Goal: Use online tool/utility: Utilize a website feature to perform a specific function

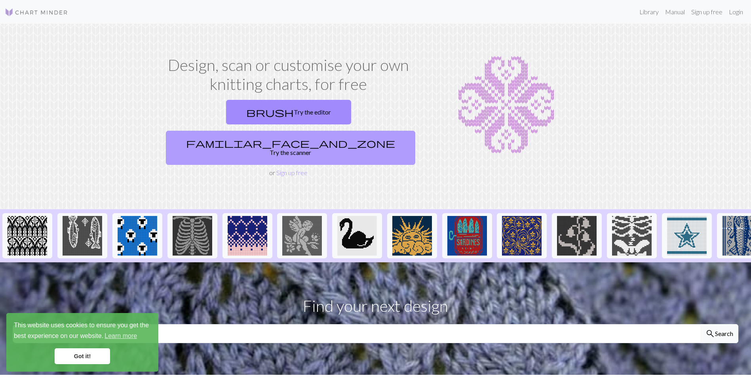
click at [352, 131] on link "familiar_face_and_zone Try the scanner" at bounding box center [290, 148] width 249 height 34
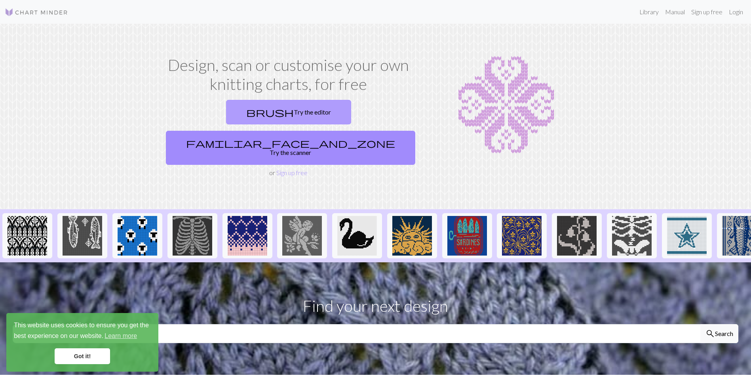
click at [236, 114] on link "brush Try the editor" at bounding box center [288, 112] width 125 height 25
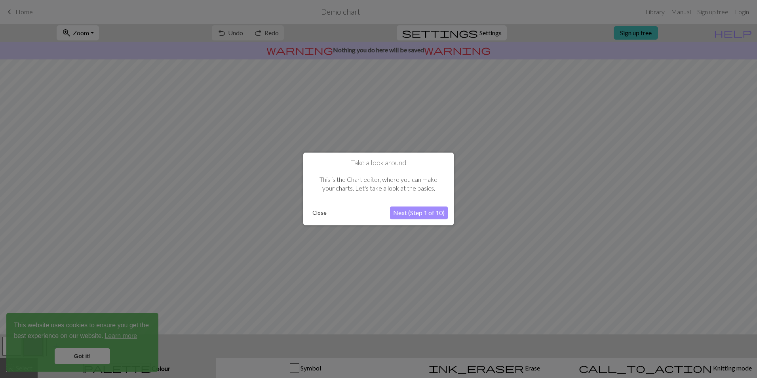
click at [409, 213] on button "Next (Step 1 of 10)" at bounding box center [419, 213] width 58 height 13
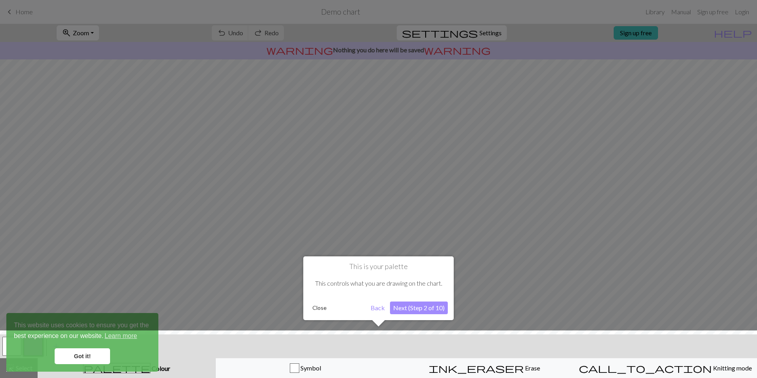
click at [429, 308] on button "Next (Step 2 of 10)" at bounding box center [419, 307] width 58 height 13
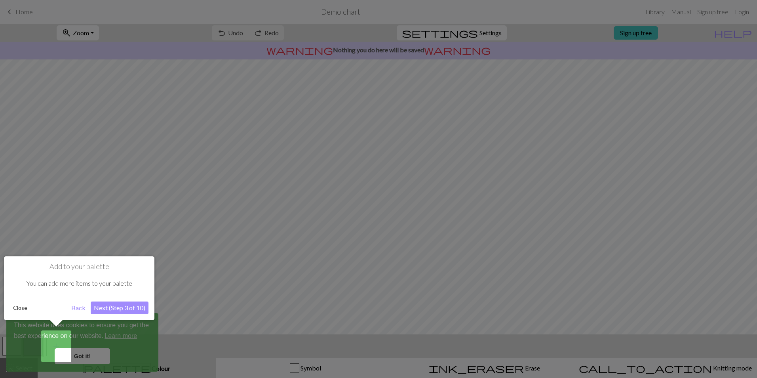
click at [108, 307] on button "Next (Step 3 of 10)" at bounding box center [120, 307] width 58 height 13
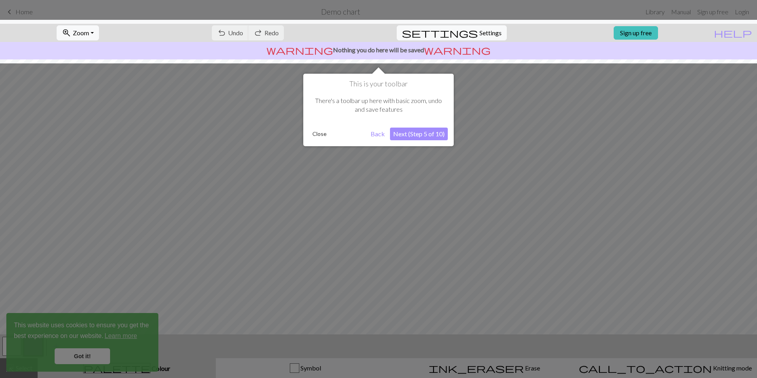
click at [428, 134] on button "Next (Step 5 of 10)" at bounding box center [419, 134] width 58 height 13
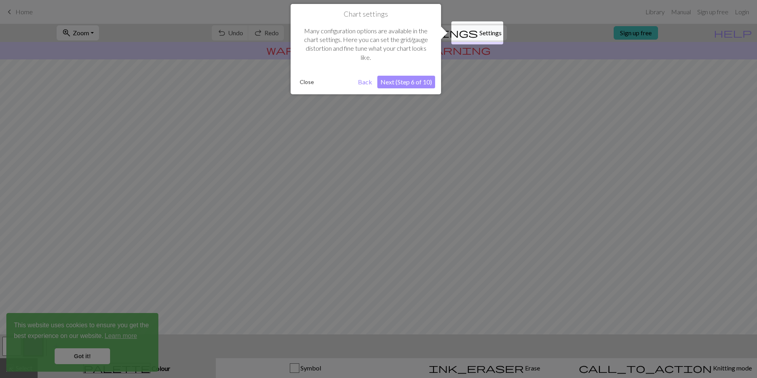
click at [417, 85] on button "Next (Step 6 of 10)" at bounding box center [406, 82] width 58 height 13
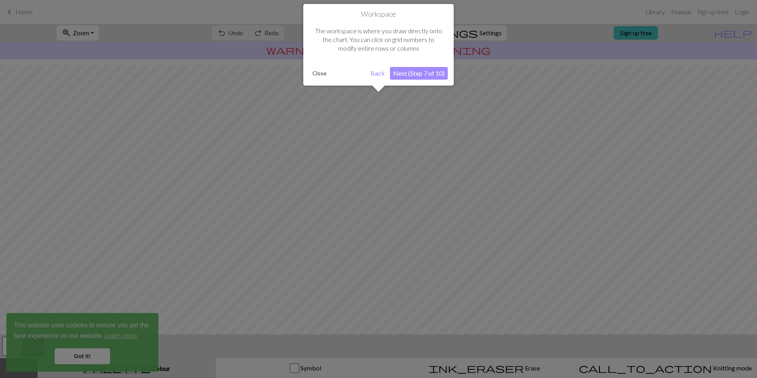
scroll to position [20, 0]
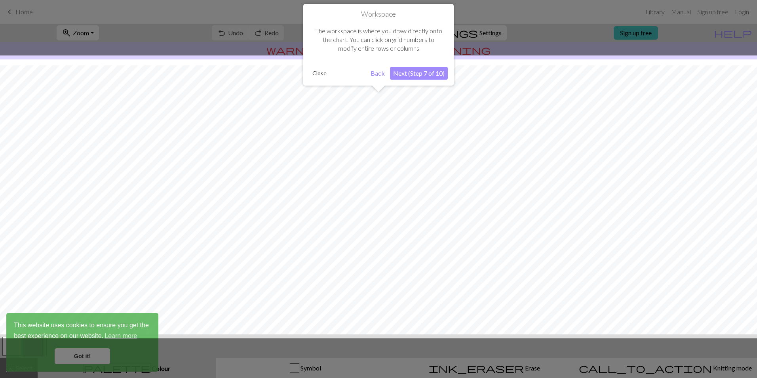
click at [415, 77] on button "Next (Step 7 of 10)" at bounding box center [419, 73] width 58 height 13
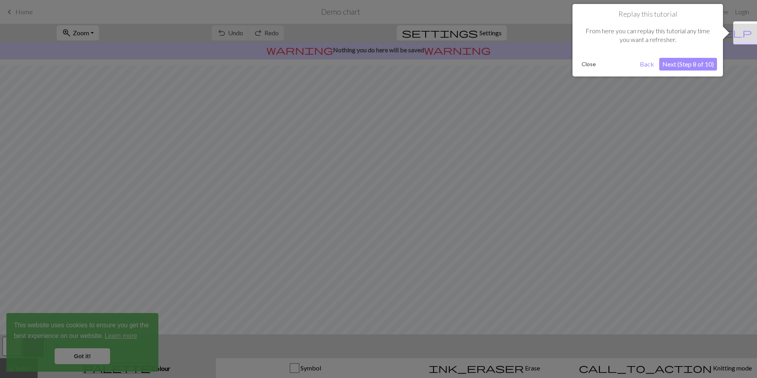
click at [710, 62] on button "Next (Step 8 of 10)" at bounding box center [688, 64] width 58 height 13
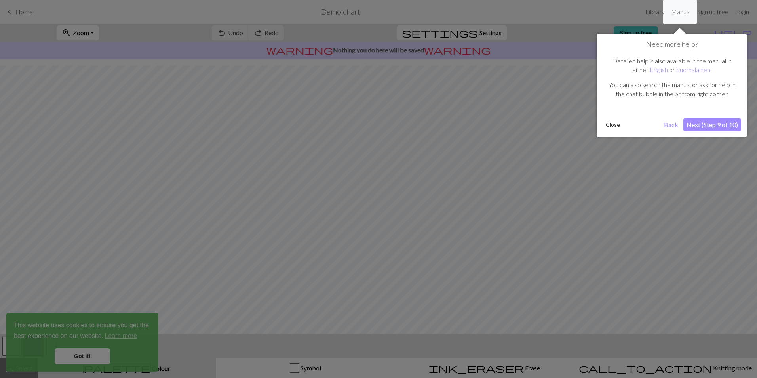
click at [705, 129] on button "Next (Step 9 of 10)" at bounding box center [713, 124] width 58 height 13
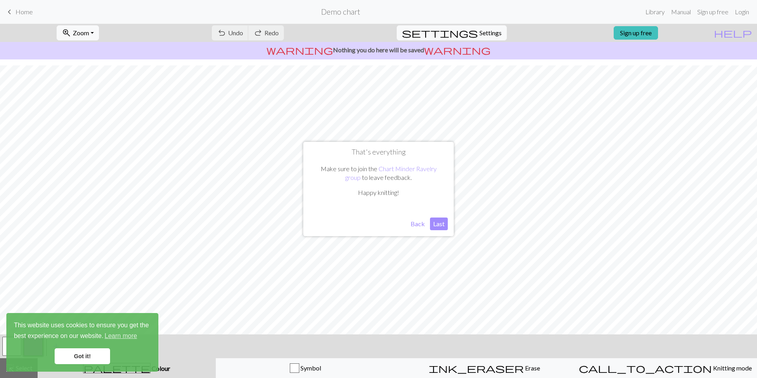
click at [439, 226] on button "Last" at bounding box center [439, 223] width 18 height 13
click at [96, 356] on link "Got it!" at bounding box center [82, 356] width 55 height 16
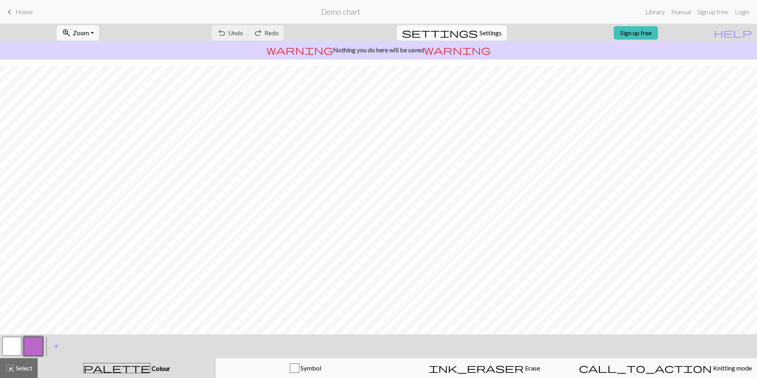
click at [471, 27] on button "settings Settings" at bounding box center [452, 32] width 110 height 15
select select "aran"
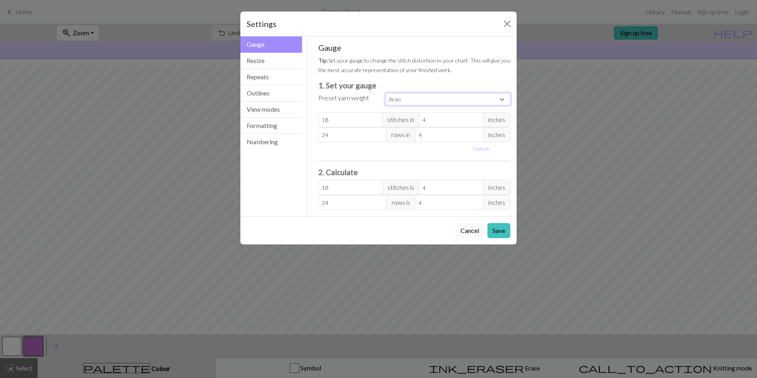
click at [412, 101] on select "Custom Square Lace Light Fingering Fingering Sport Double knit Worsted Aran Bul…" at bounding box center [447, 99] width 125 height 12
click at [485, 147] on button "Use cm" at bounding box center [481, 148] width 23 height 12
type input "10.16"
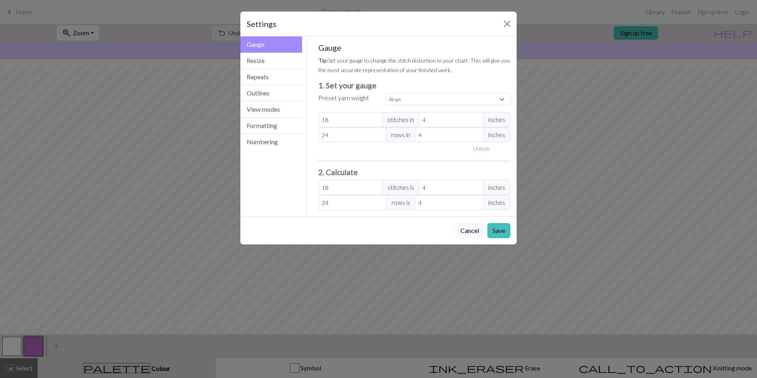
type input "10.16"
click at [448, 124] on input "10.16" at bounding box center [457, 119] width 69 height 15
drag, startPoint x: 443, startPoint y: 122, endPoint x: 404, endPoint y: 122, distance: 38.4
click at [404, 122] on div "18 stitches in 10.16 cm" at bounding box center [414, 119] width 192 height 15
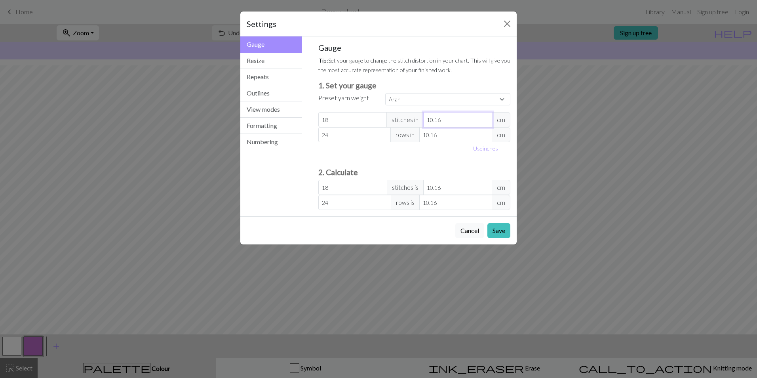
select select "custom"
type input "6"
type input "30.48"
type input "68"
type input "2.69"
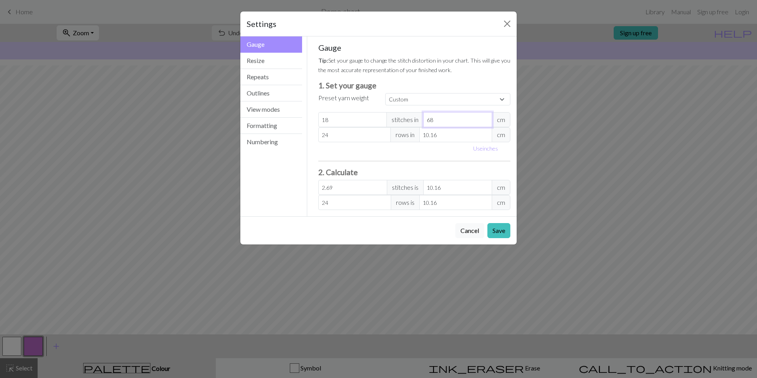
type input "68"
click at [365, 161] on hr at bounding box center [414, 161] width 192 height 0
click at [451, 121] on input "68" at bounding box center [457, 119] width 69 height 15
click at [454, 169] on h3 "2. Calculate" at bounding box center [414, 172] width 192 height 9
type input "19"
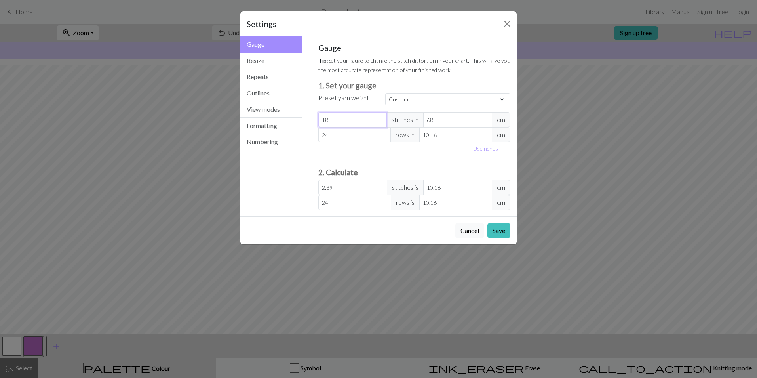
type input "2.84"
click at [379, 119] on input "19" at bounding box center [352, 119] width 69 height 15
type input "20"
type input "2.99"
click at [382, 116] on input "20" at bounding box center [352, 119] width 69 height 15
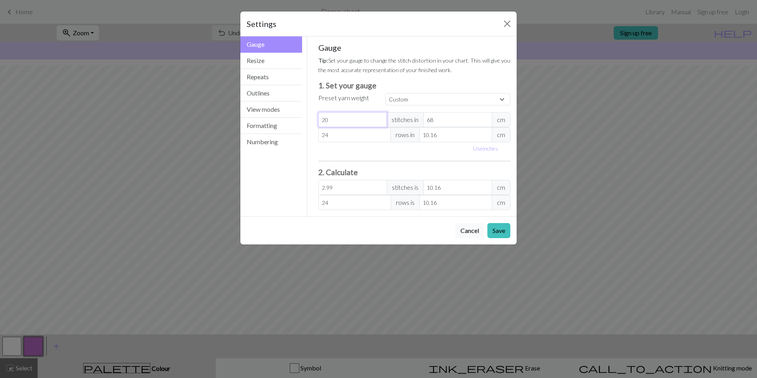
type input "21"
type input "3.14"
click at [382, 116] on input "21" at bounding box center [352, 119] width 69 height 15
type input "22"
type input "3.29"
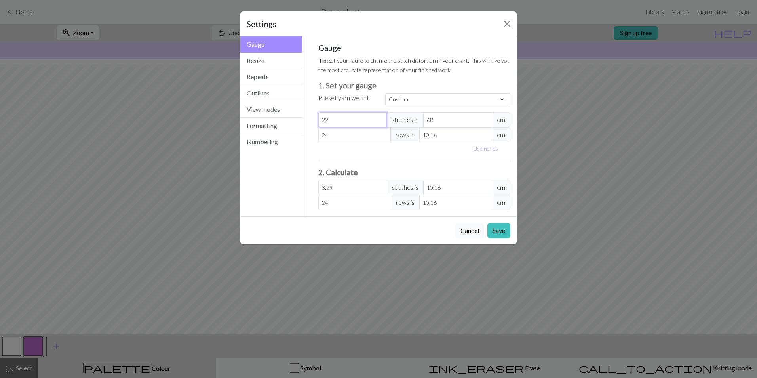
click at [382, 116] on input "22" at bounding box center [352, 119] width 69 height 15
type input "23"
type input "3.44"
click at [382, 116] on input "23" at bounding box center [352, 119] width 69 height 15
type input "24"
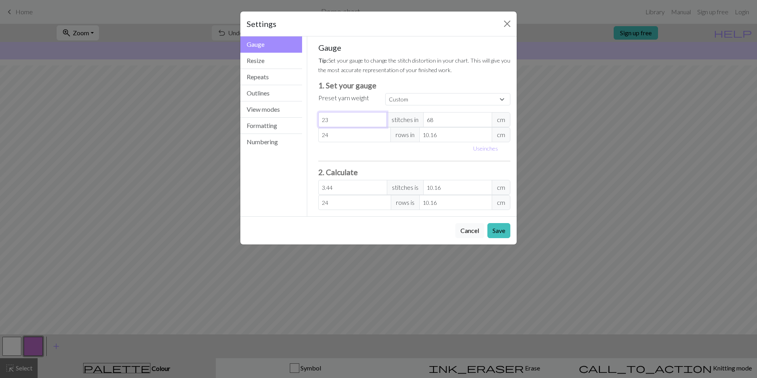
type input "3.59"
click at [382, 116] on input "24" at bounding box center [352, 119] width 69 height 15
type input "25"
type input "3.74"
click at [382, 116] on input "25" at bounding box center [352, 119] width 69 height 15
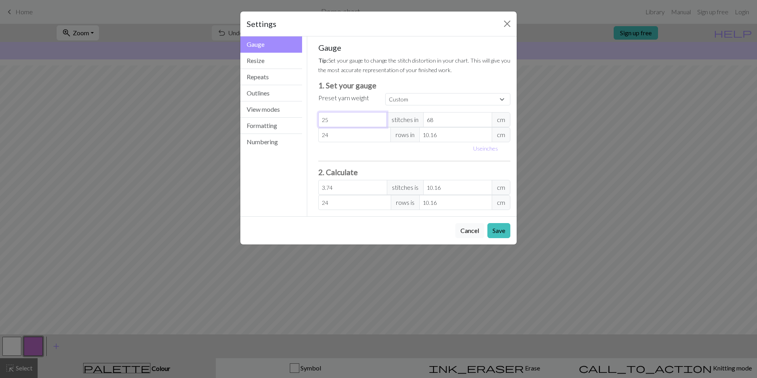
type input "26"
type input "3.88"
click at [382, 116] on input "26" at bounding box center [352, 119] width 69 height 15
type input "27"
type input "4.03"
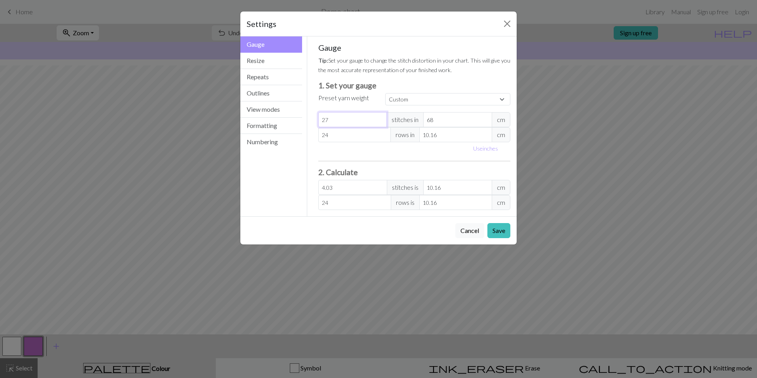
click at [382, 116] on input "27" at bounding box center [352, 119] width 69 height 15
type input "28"
type input "4.18"
type input "28"
click at [382, 116] on input "28" at bounding box center [352, 119] width 69 height 15
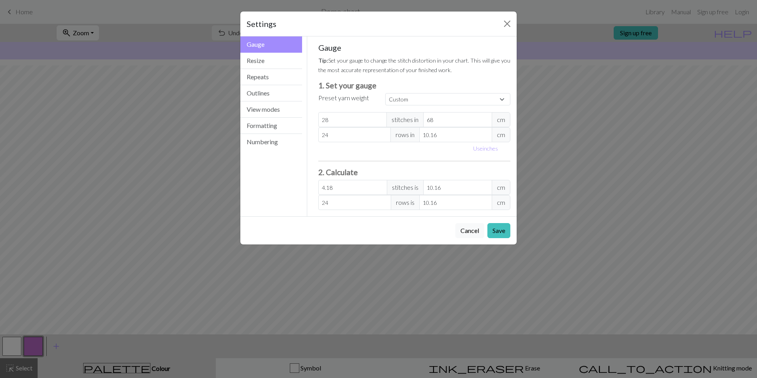
click at [368, 157] on div "Gauge Tip: Set your gauge to change the stitch distortion in your chart. This w…" at bounding box center [414, 126] width 192 height 167
click at [443, 99] on select "Custom Square Lace Light Fingering Fingering Sport Double knit Worsted Aran Bul…" at bounding box center [447, 99] width 125 height 12
click at [385, 93] on select "Custom Square Lace Light Fingering Fingering Sport Double knit Worsted Aran Bul…" at bounding box center [447, 99] width 125 height 12
click at [463, 121] on input "68" at bounding box center [457, 119] width 69 height 15
drag, startPoint x: 490, startPoint y: 227, endPoint x: 496, endPoint y: 226, distance: 6.0
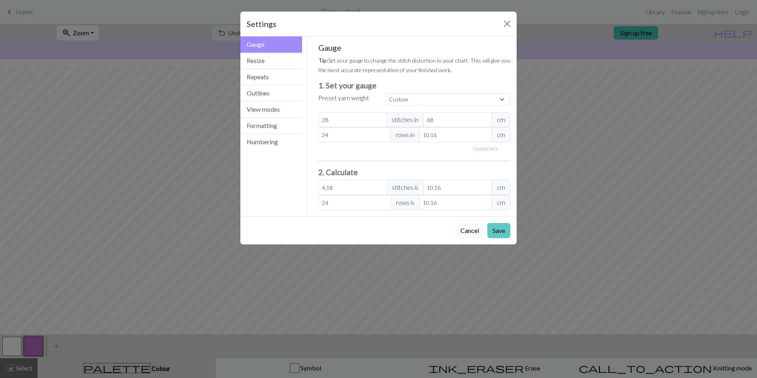
click at [491, 226] on button "Save" at bounding box center [499, 230] width 23 height 15
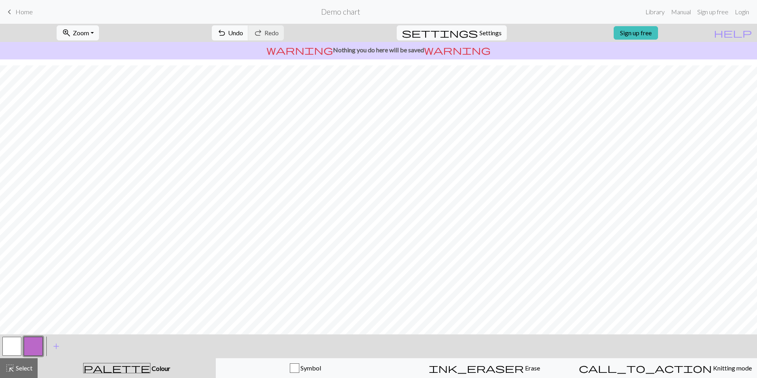
scroll to position [6, 0]
